Goal: Task Accomplishment & Management: Manage account settings

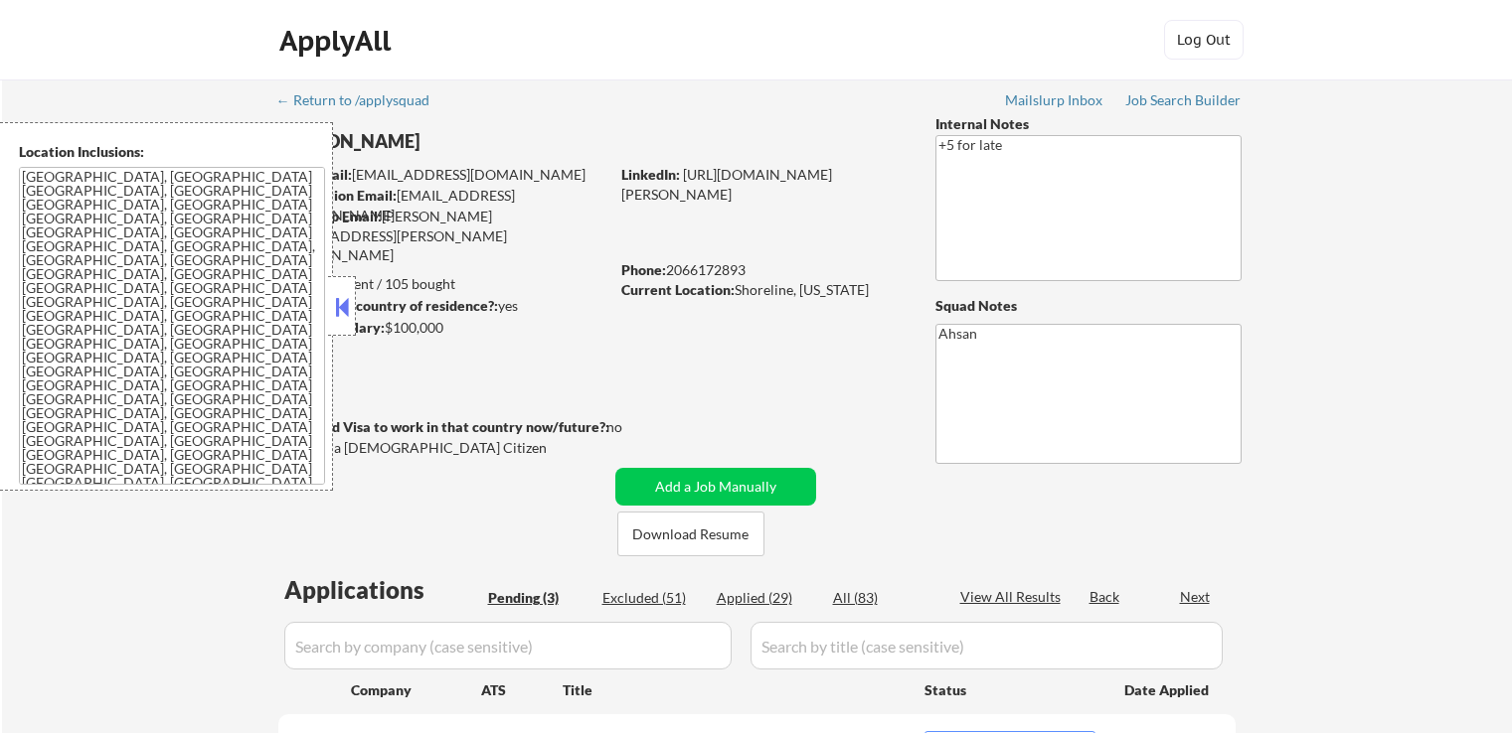
select select ""pending""
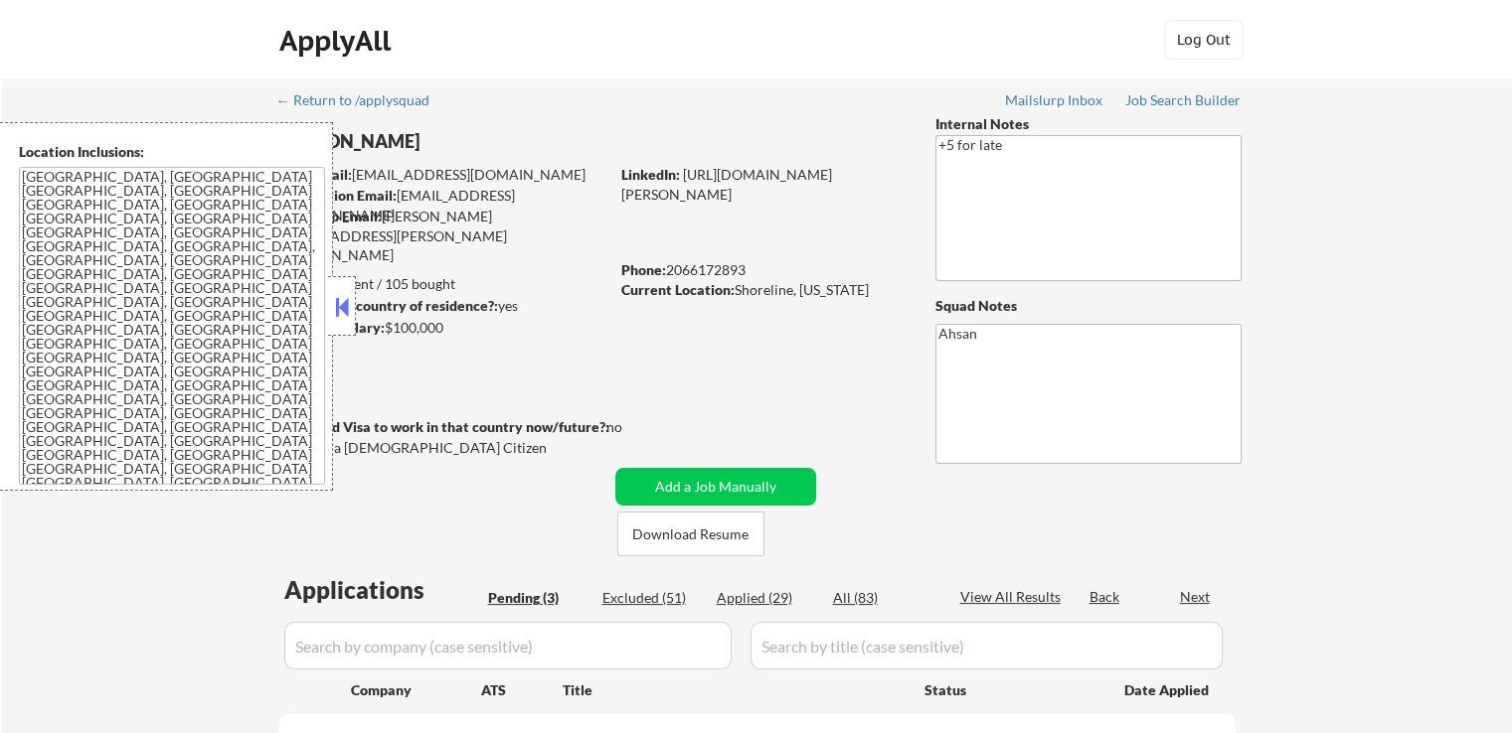
select select ""pending""
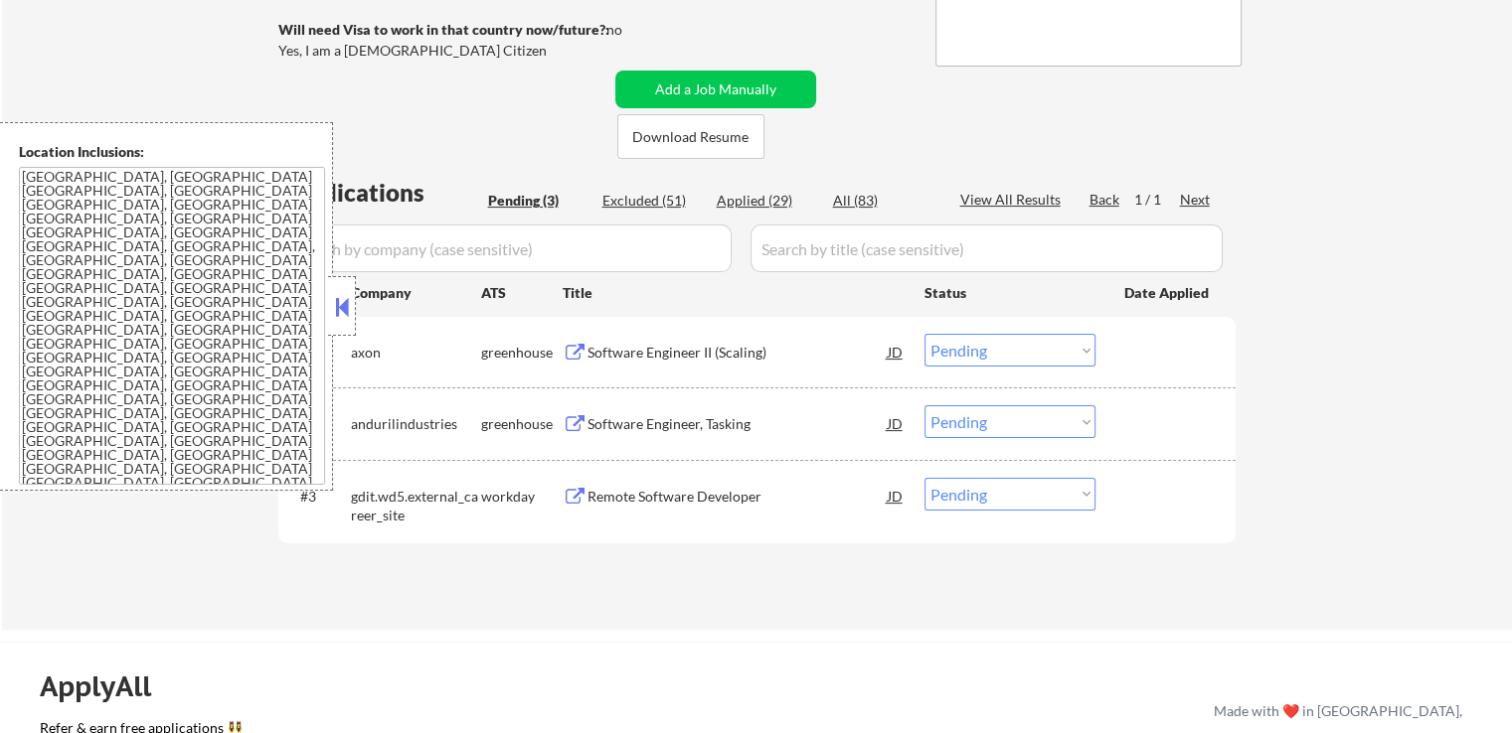
scroll to position [497, 0]
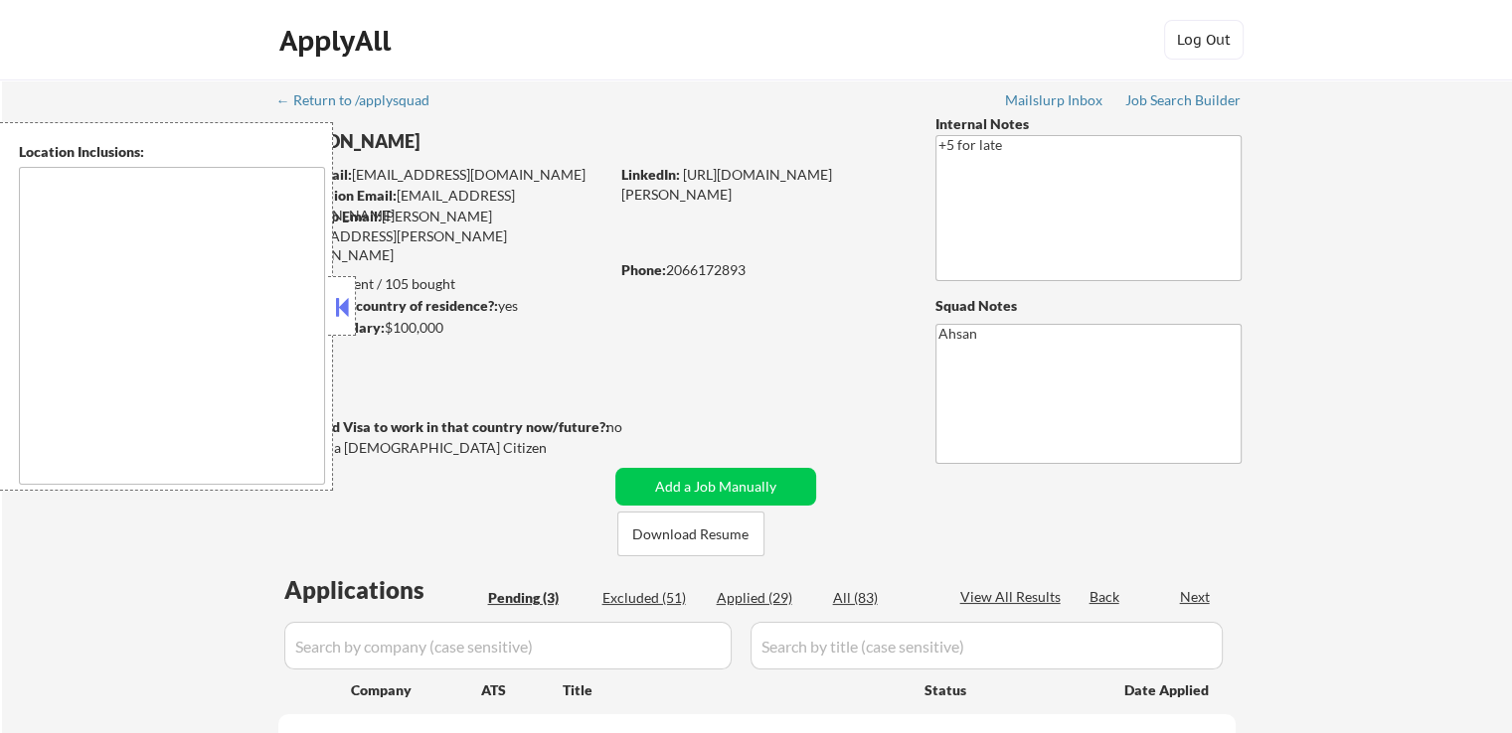
select select ""pending""
type textarea "[GEOGRAPHIC_DATA], [GEOGRAPHIC_DATA] [GEOGRAPHIC_DATA], [GEOGRAPHIC_DATA] [GEOG…"
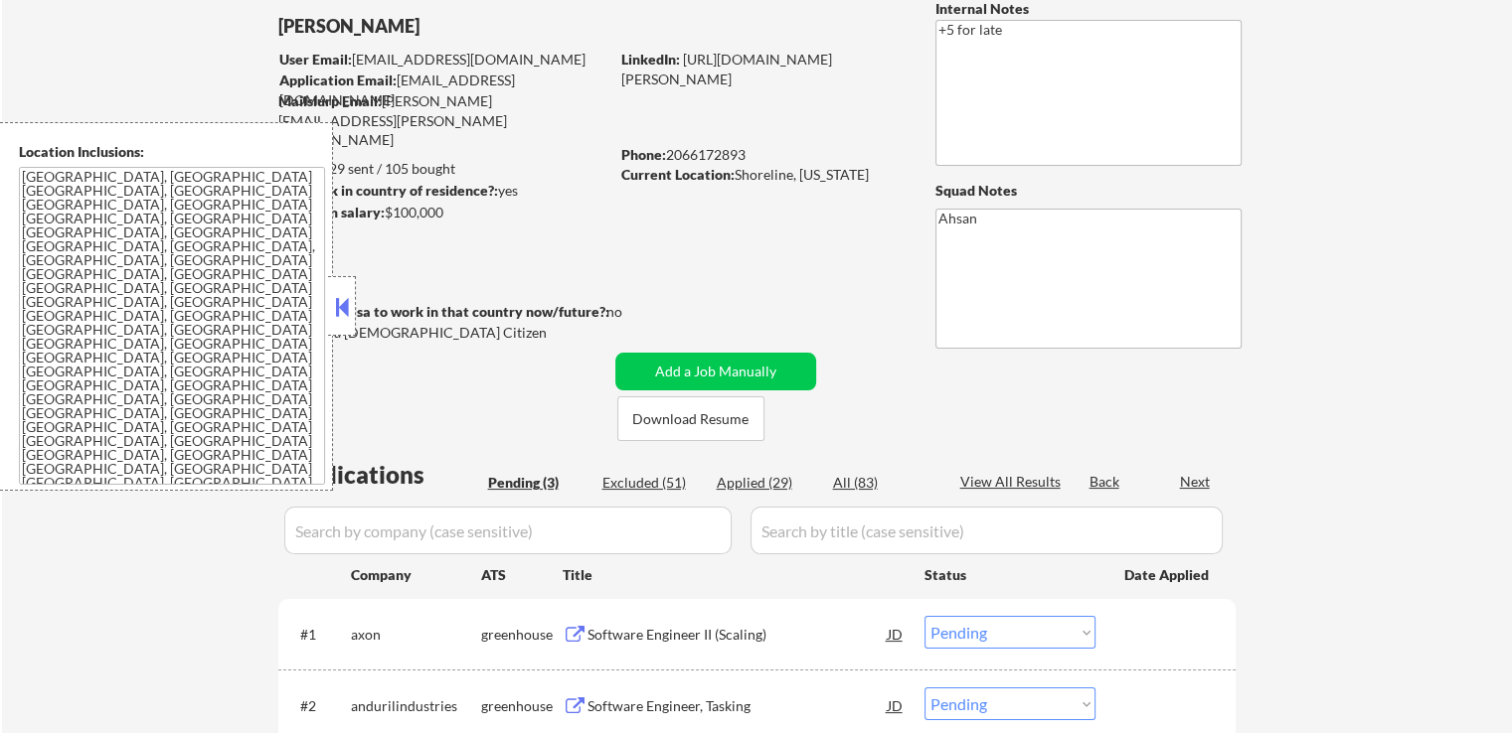
scroll to position [298, 0]
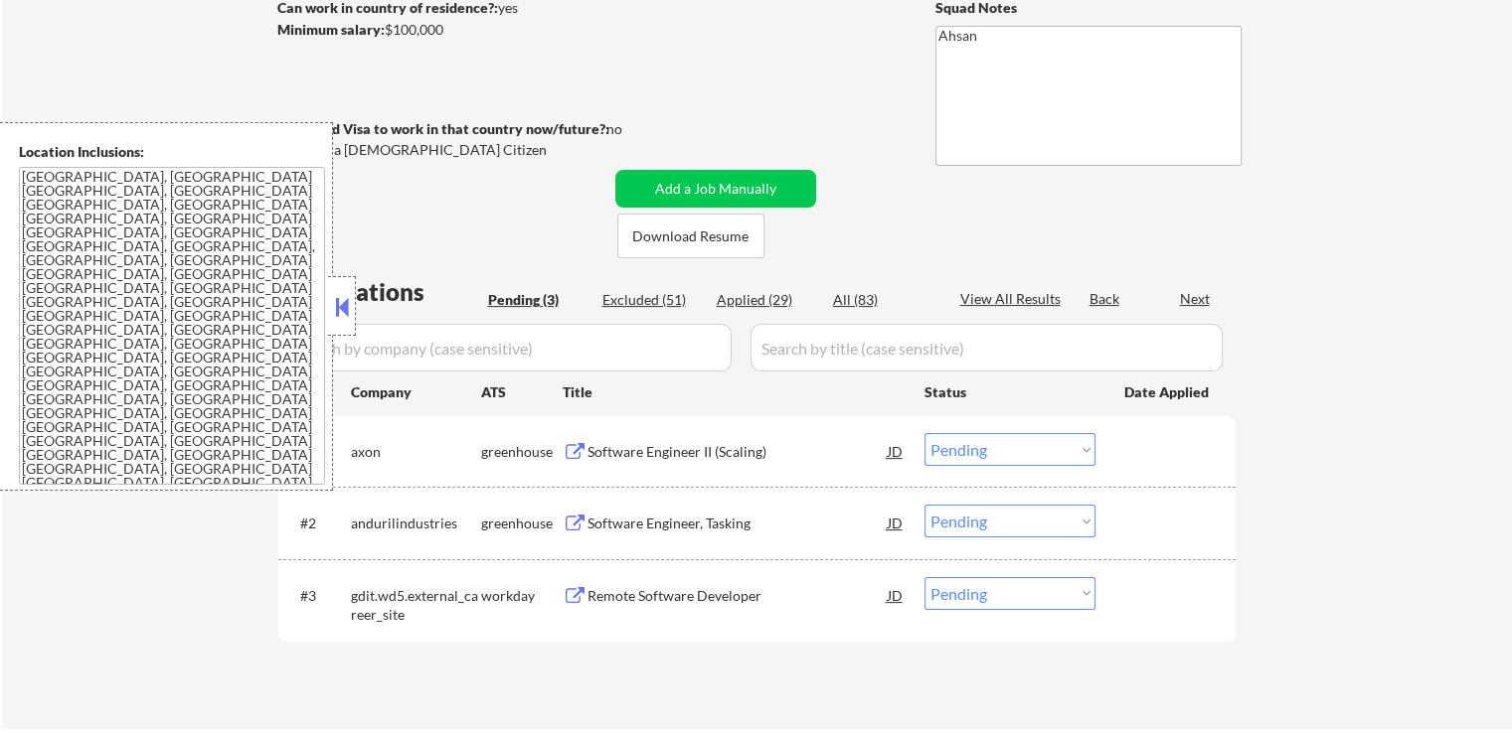
click at [635, 446] on div "Software Engineer II (Scaling)" at bounding box center [737, 452] width 300 height 20
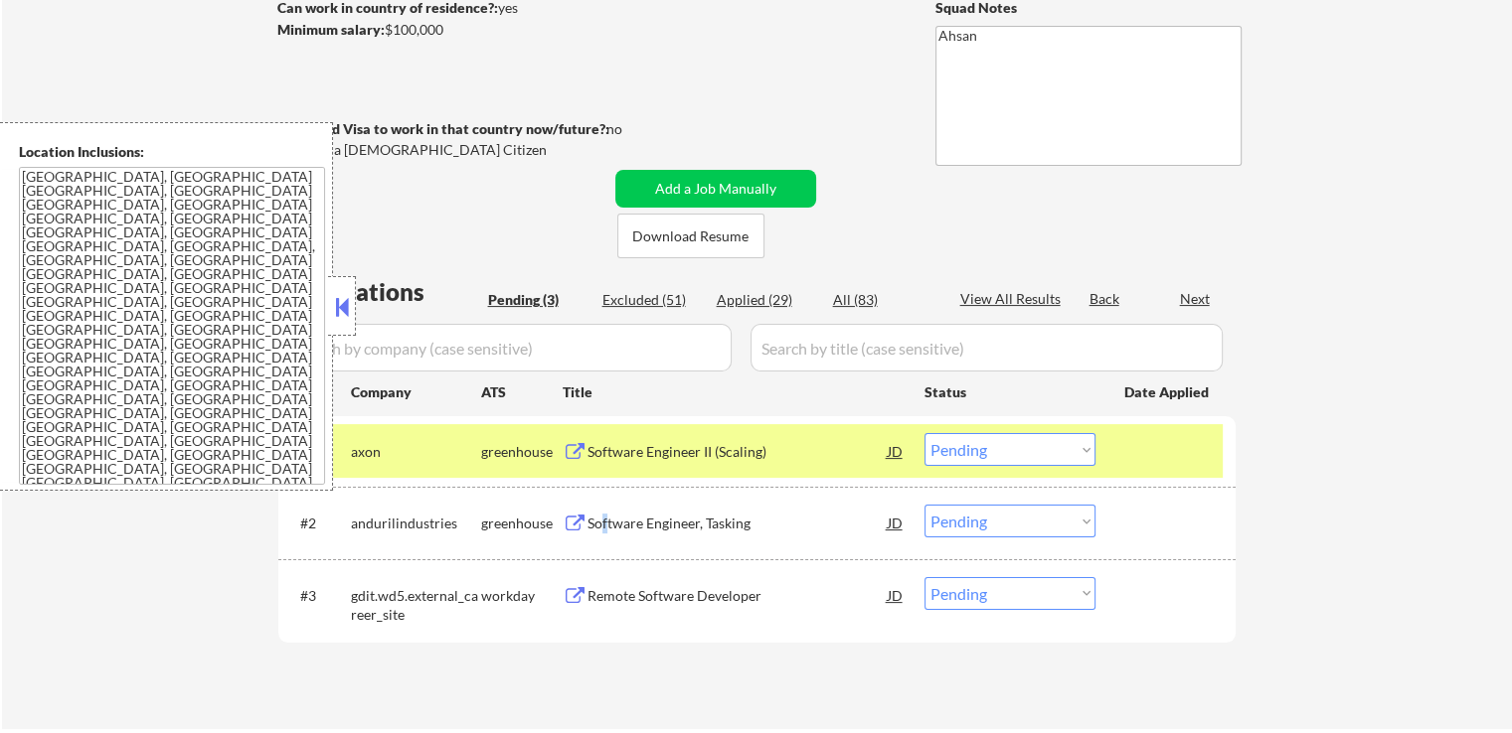
click at [604, 521] on div "Software Engineer, Tasking" at bounding box center [737, 524] width 300 height 20
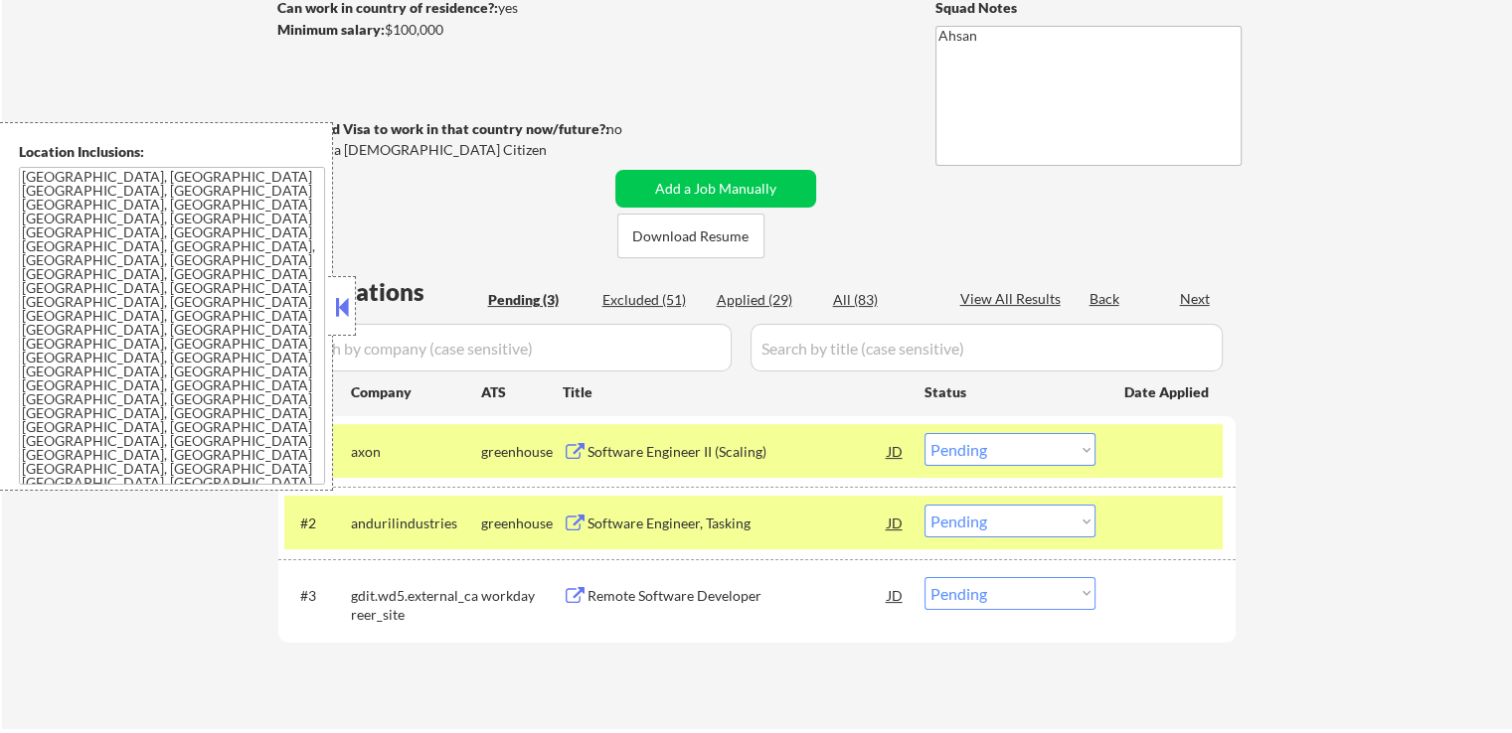
click at [606, 594] on div "Remote Software Developer" at bounding box center [737, 596] width 300 height 20
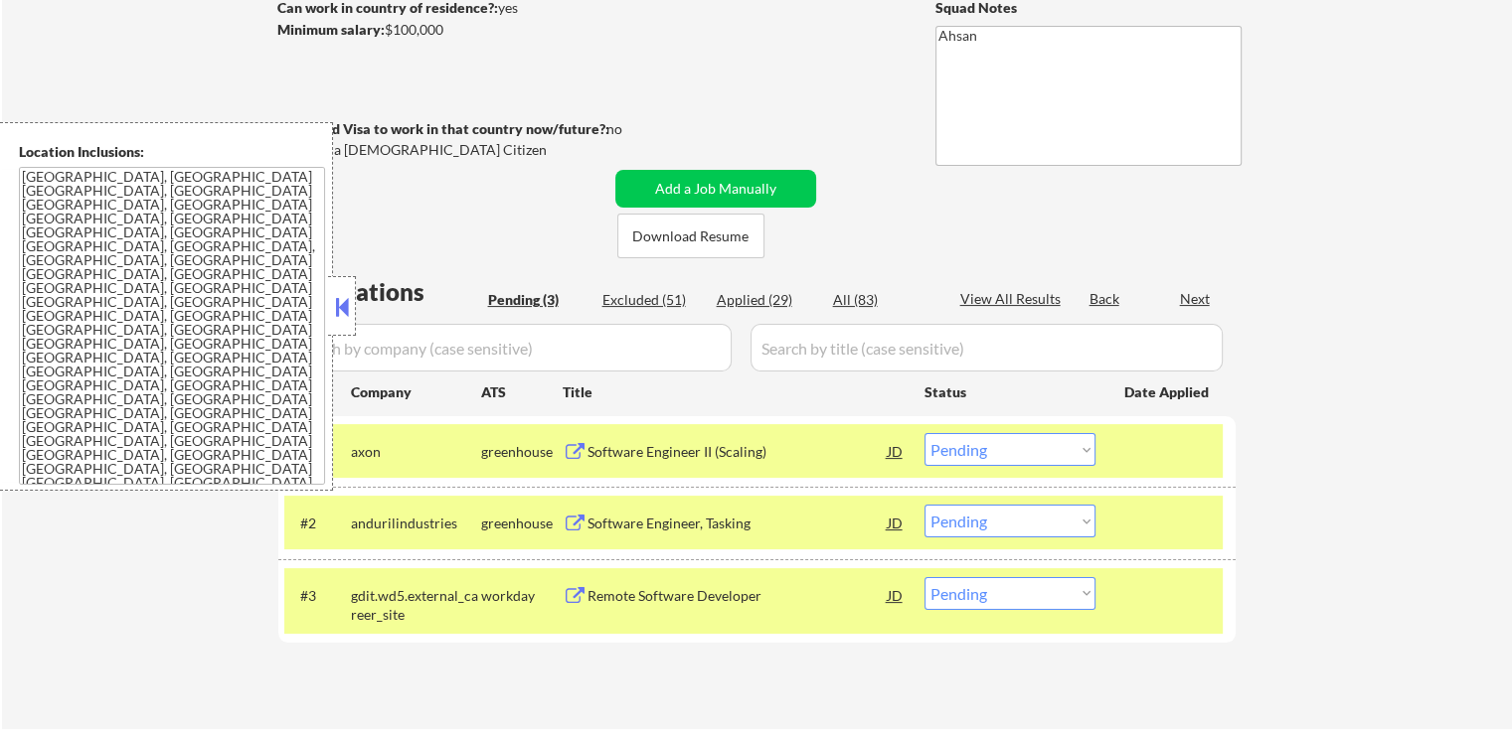
click at [338, 314] on button at bounding box center [342, 307] width 22 height 30
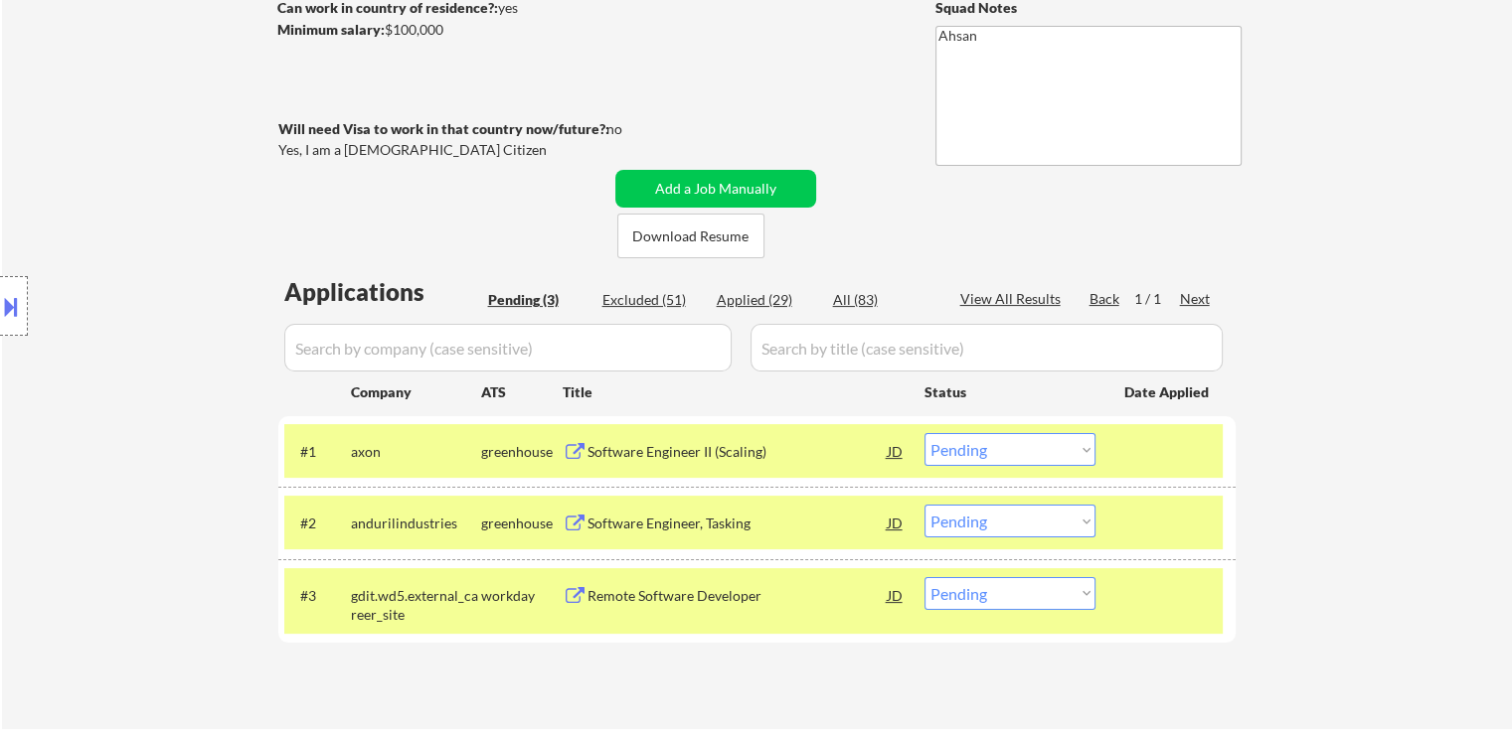
click at [7, 304] on button at bounding box center [11, 306] width 22 height 33
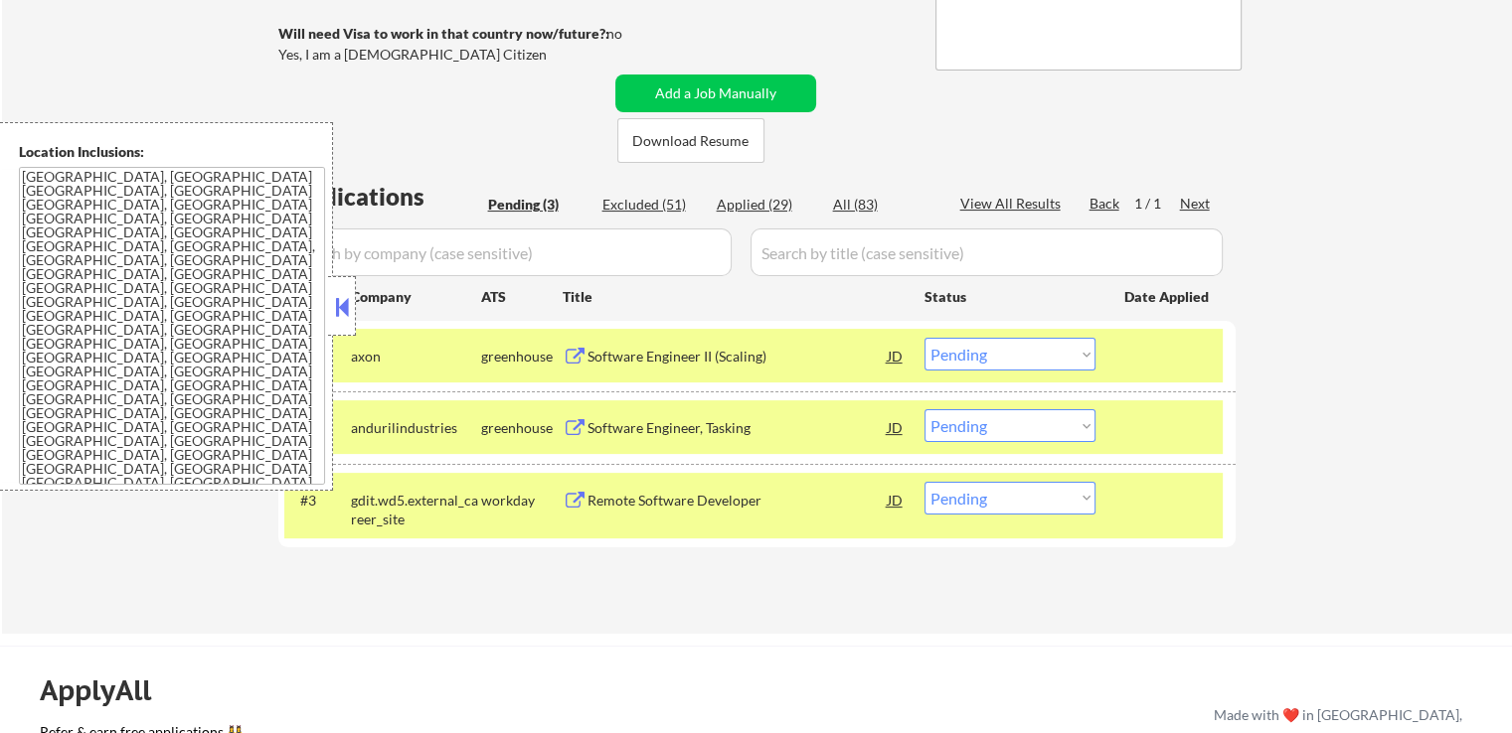
scroll to position [497, 0]
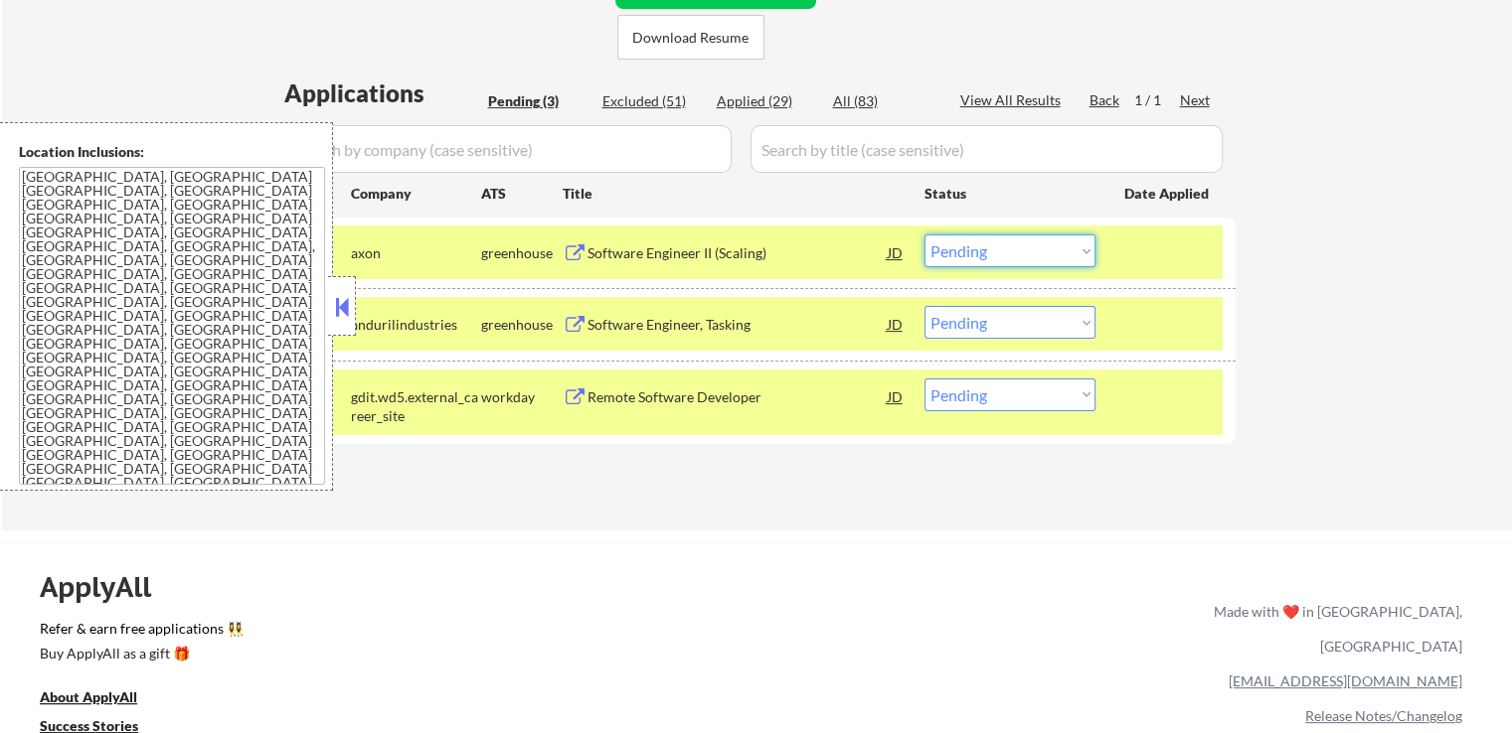
click at [978, 255] on select "Choose an option... Pending Applied Excluded (Questions) Excluded (Expired) Exc…" at bounding box center [1009, 251] width 171 height 33
click at [924, 235] on select "Choose an option... Pending Applied Excluded (Questions) Excluded (Expired) Exc…" at bounding box center [1009, 251] width 171 height 33
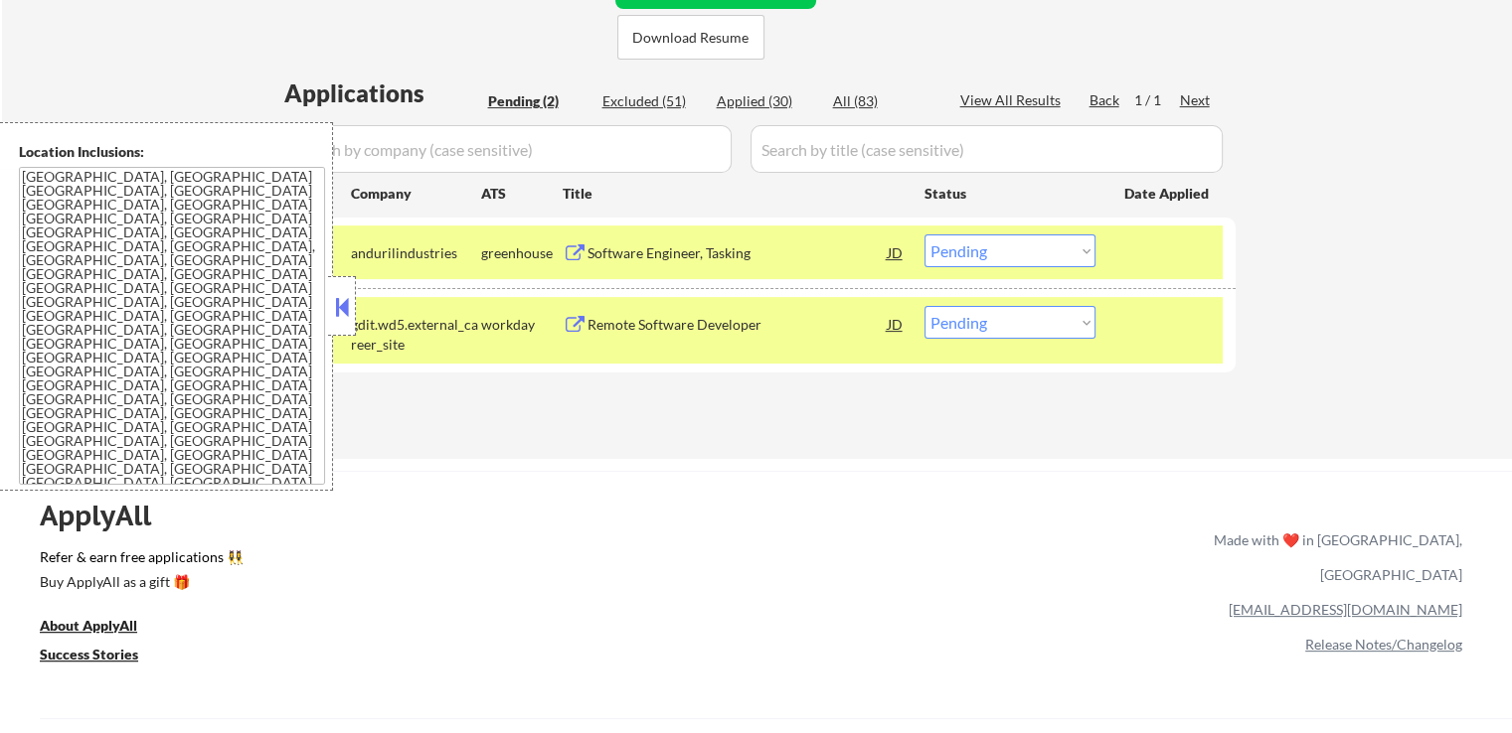
click at [994, 258] on select "Choose an option... Pending Applied Excluded (Questions) Excluded (Expired) Exc…" at bounding box center [1009, 251] width 171 height 33
click at [924, 235] on select "Choose an option... Pending Applied Excluded (Questions) Excluded (Expired) Exc…" at bounding box center [1009, 251] width 171 height 33
select select ""pending""
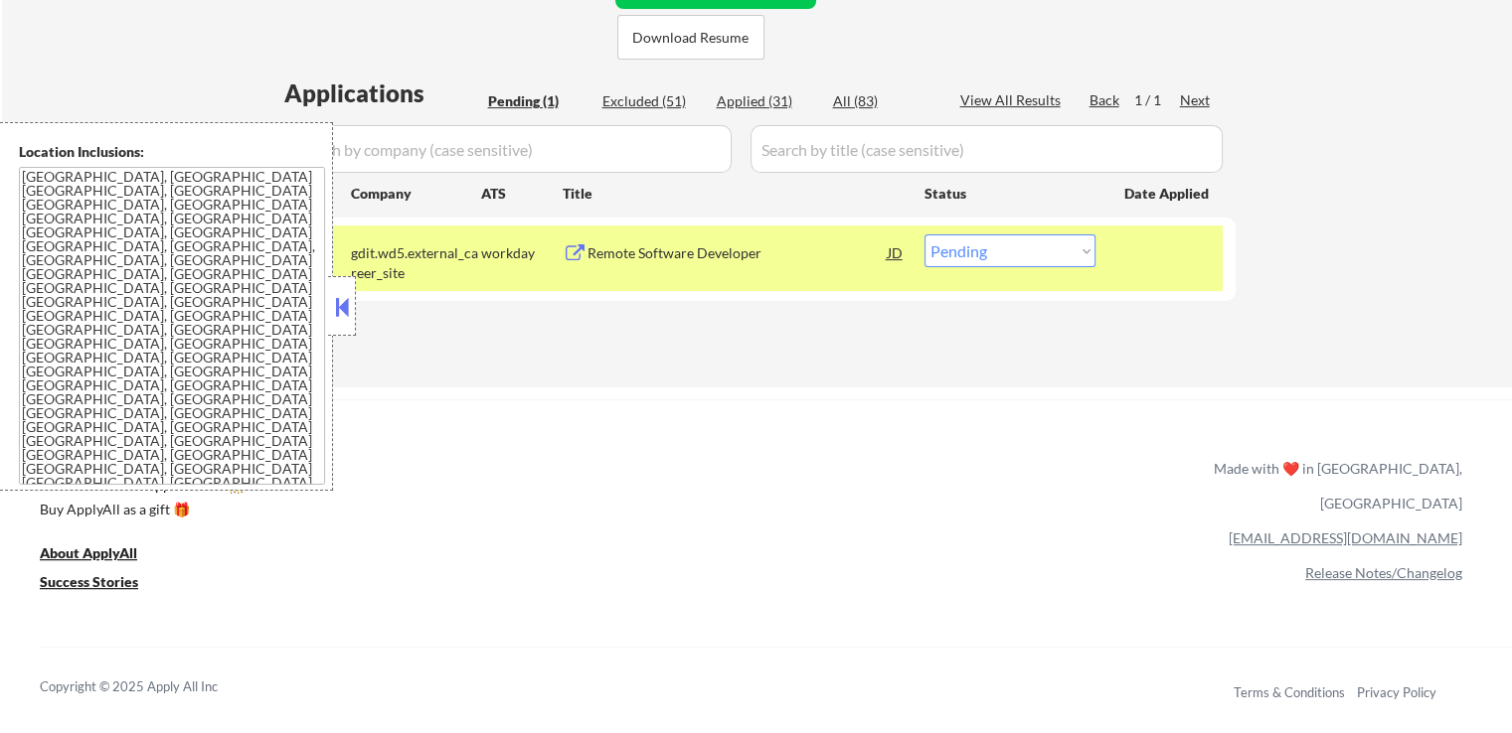
scroll to position [199, 0]
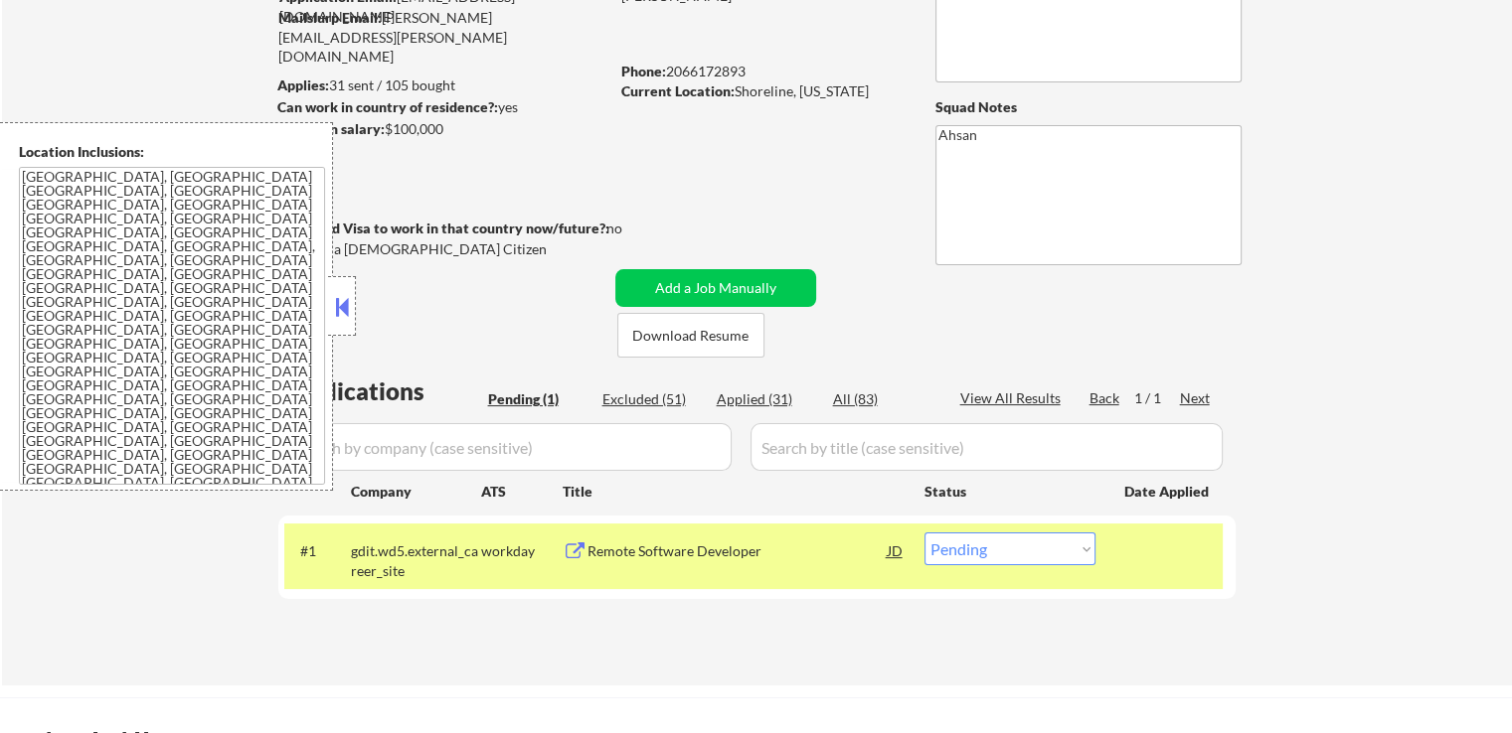
click at [819, 157] on div "← Return to /applysquad Mailslurp Inbox Job Search Builder Ian Grant User Email…" at bounding box center [757, 275] width 992 height 789
